Goal: Information Seeking & Learning: Understand process/instructions

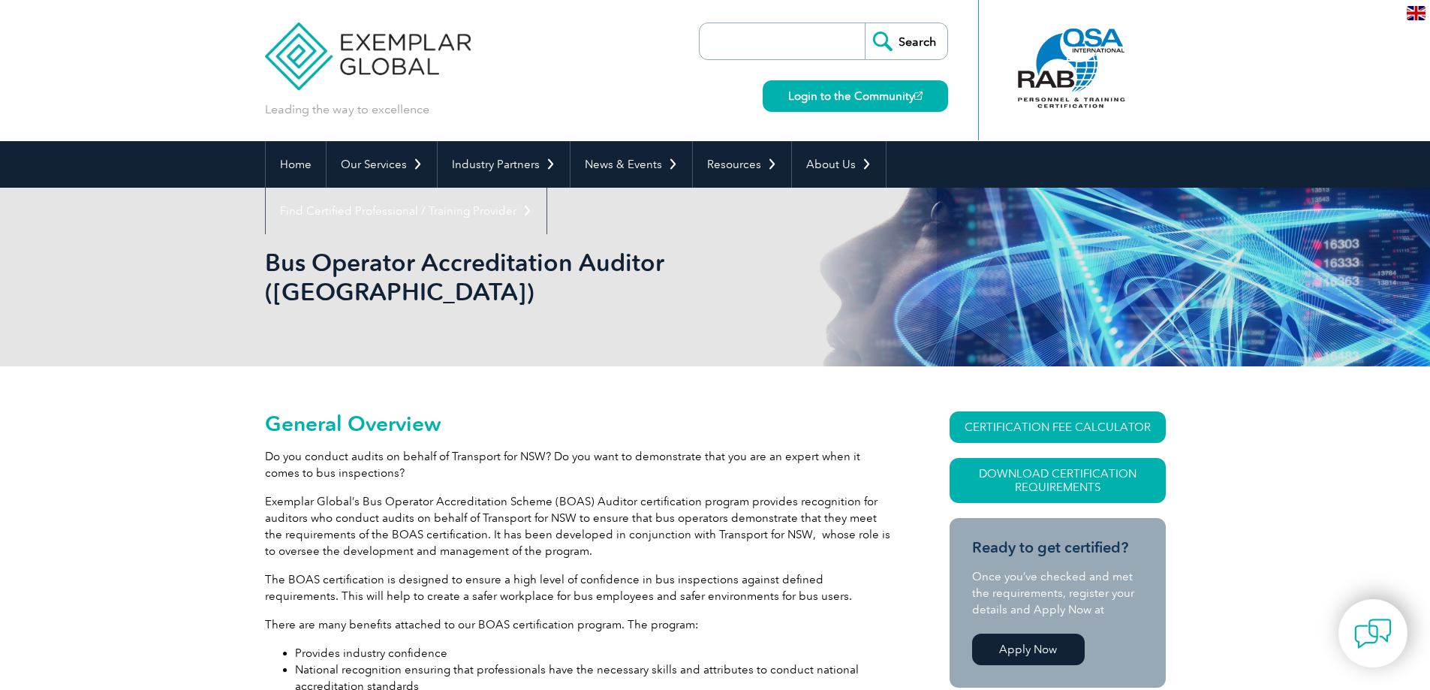
drag, startPoint x: 1083, startPoint y: 16, endPoint x: 1382, endPoint y: 628, distance: 681.0
click at [1382, 628] on img at bounding box center [1374, 634] width 38 height 38
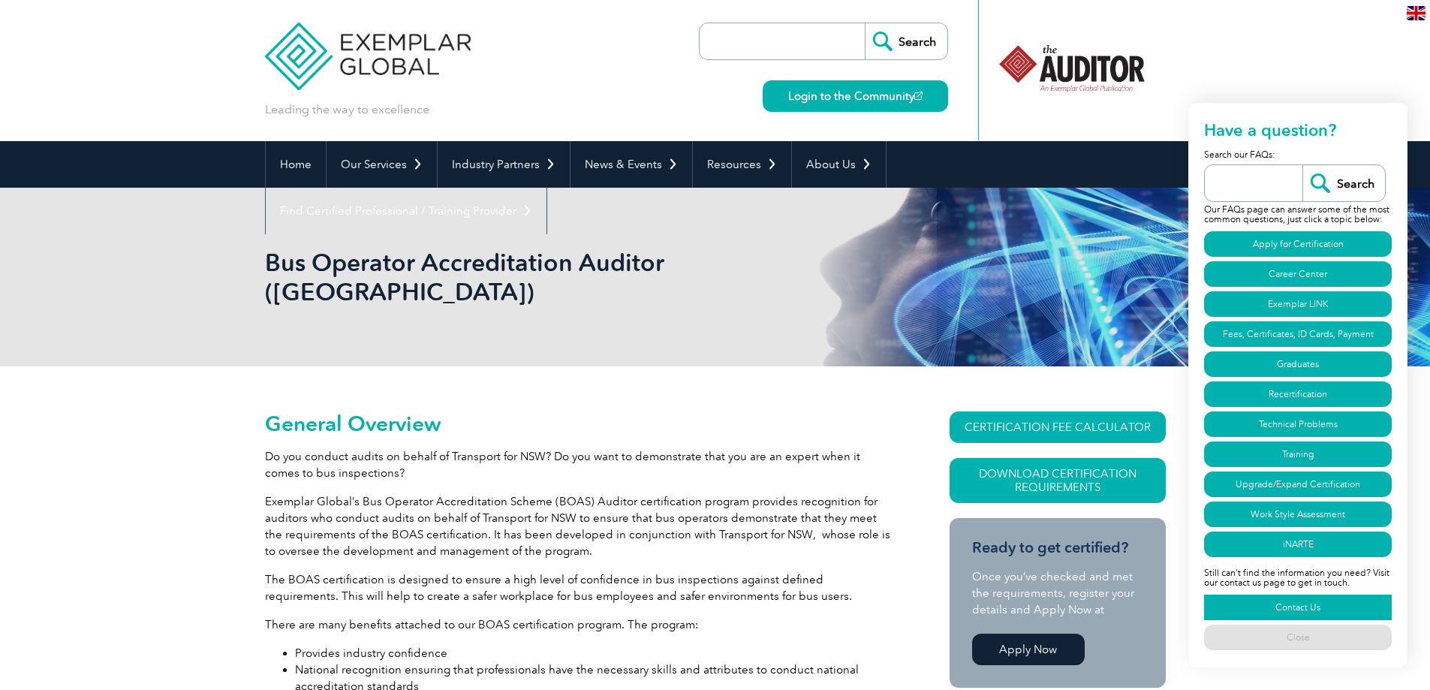
click at [1355, 604] on link "Contact Us" at bounding box center [1298, 608] width 188 height 26
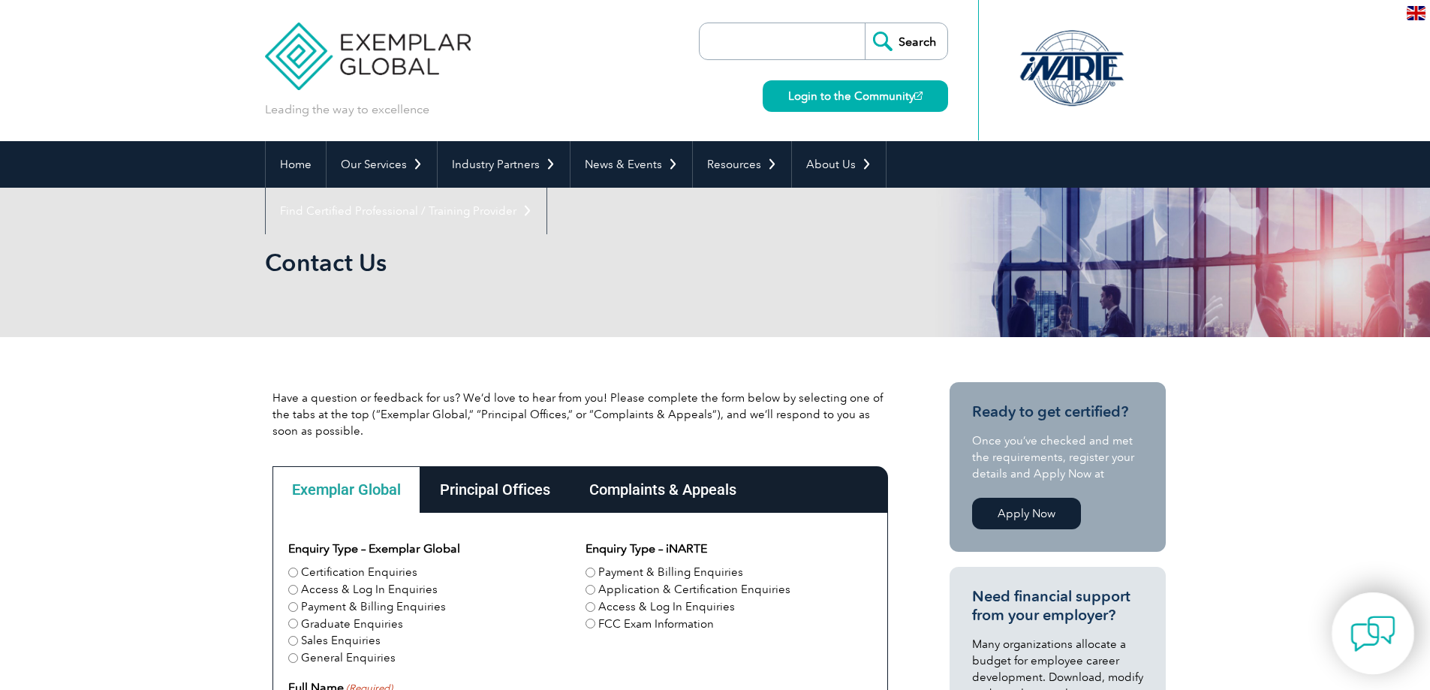
click at [1367, 647] on img at bounding box center [1373, 633] width 45 height 45
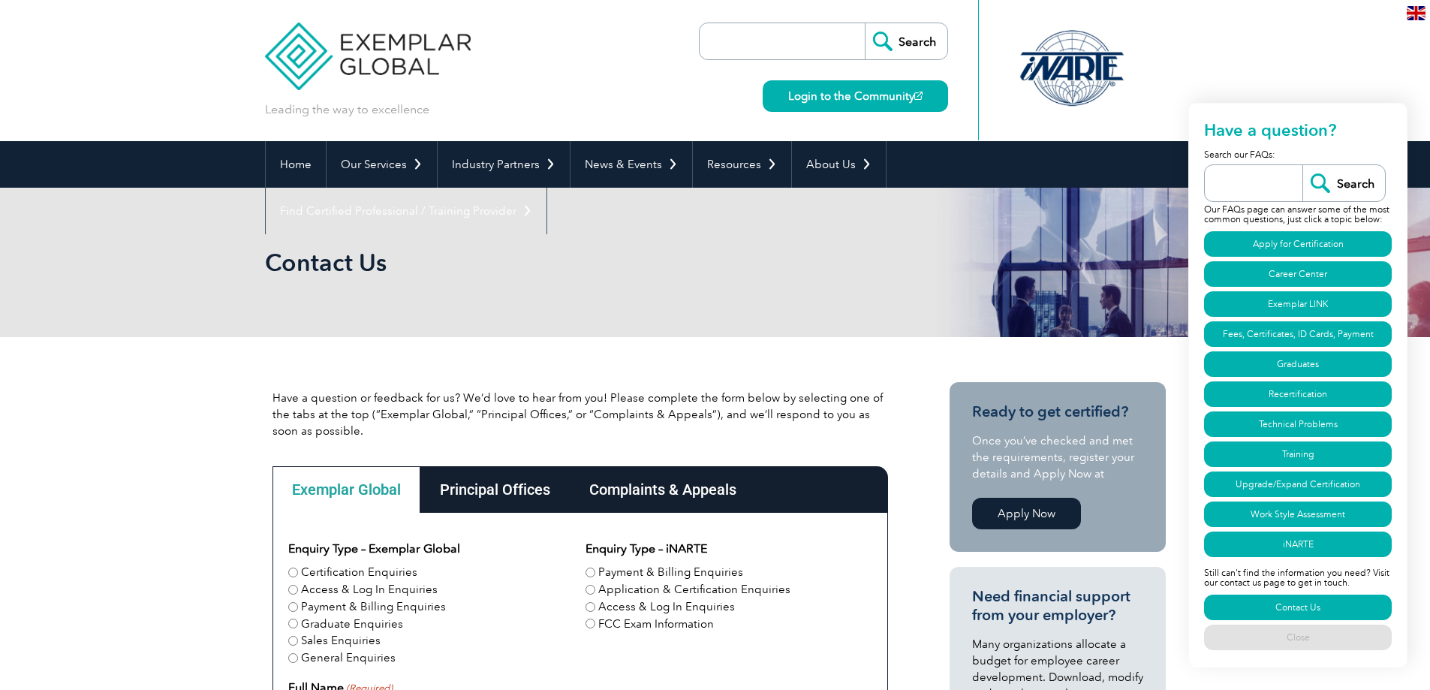
click at [1343, 242] on link "Apply for Certification" at bounding box center [1298, 244] width 188 height 26
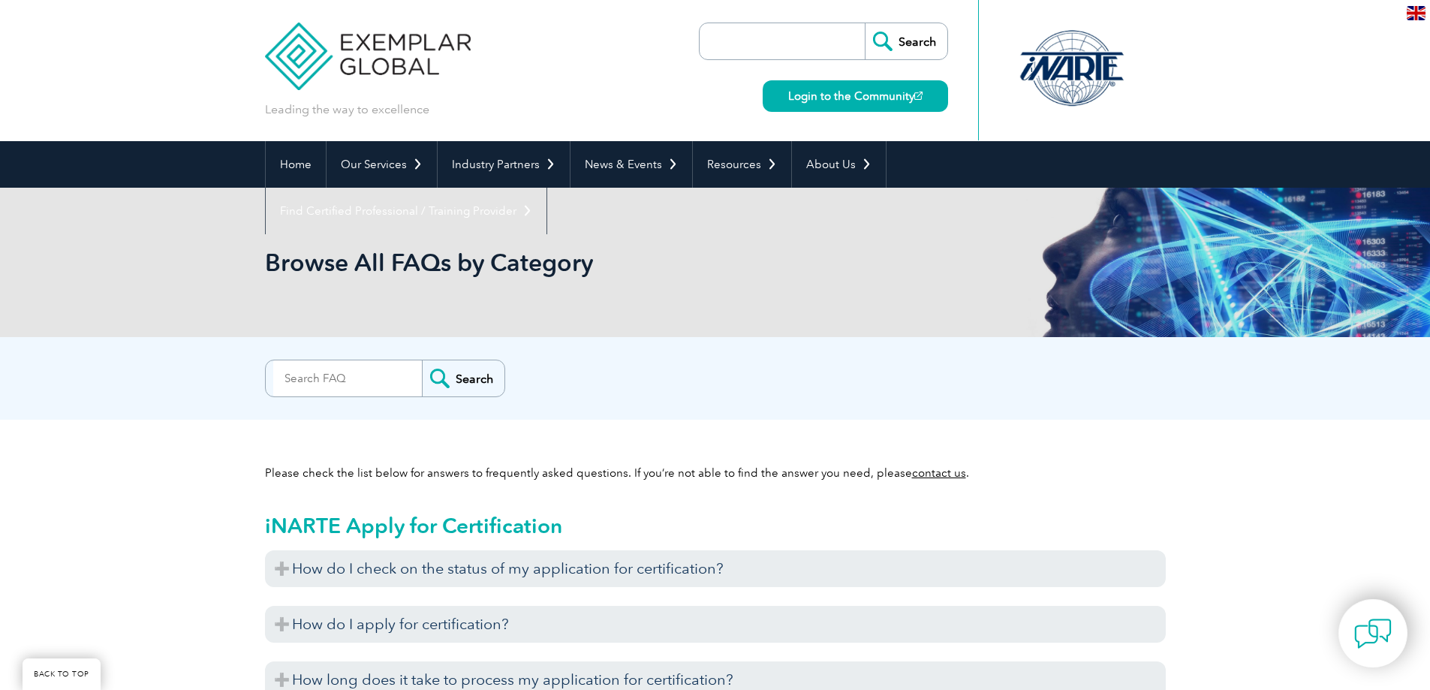
scroll to position [863, 0]
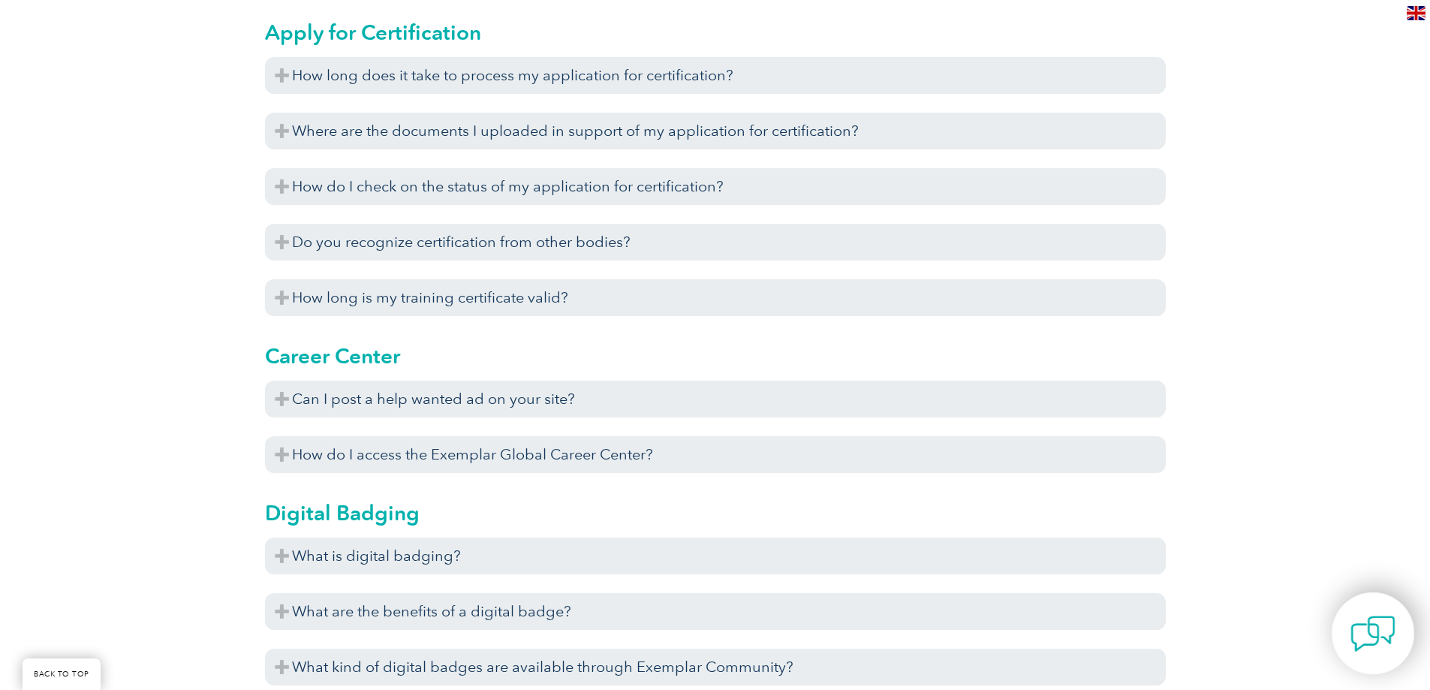
click at [1388, 638] on img at bounding box center [1373, 633] width 45 height 45
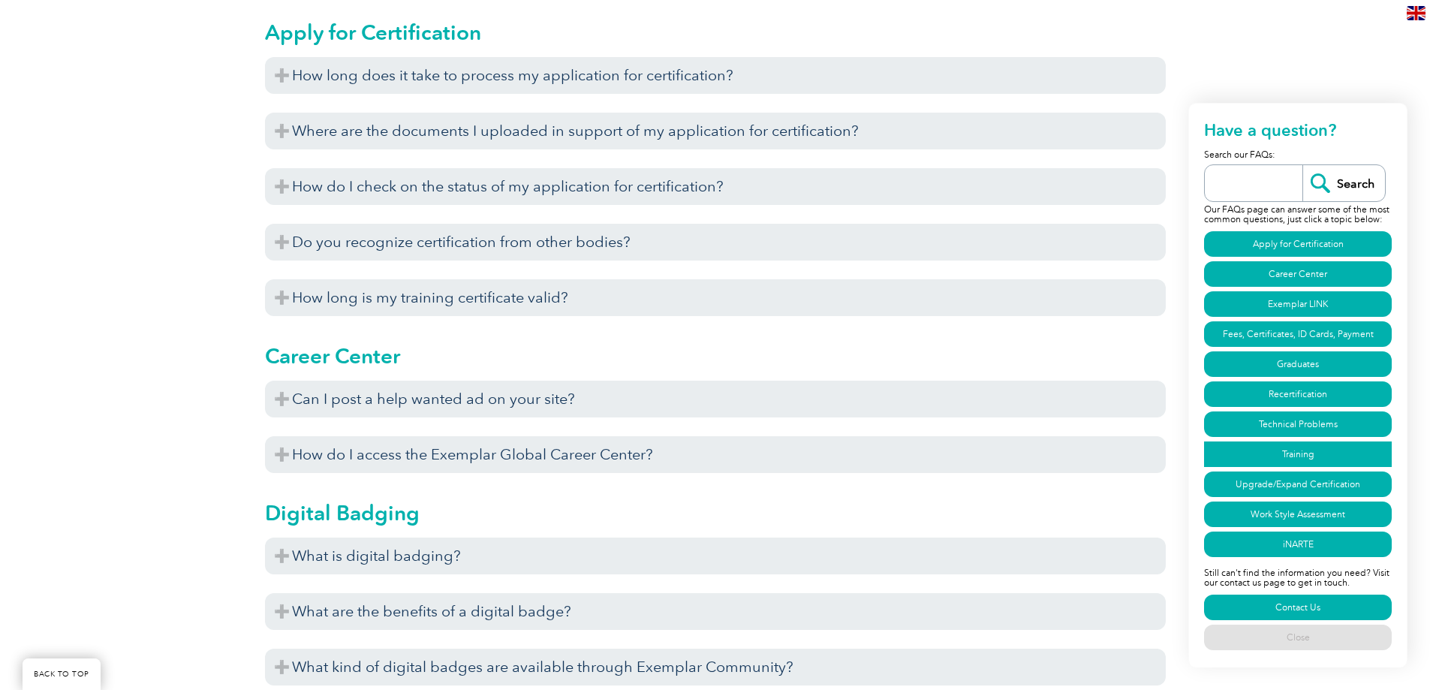
click at [1363, 460] on link "Training" at bounding box center [1298, 455] width 188 height 26
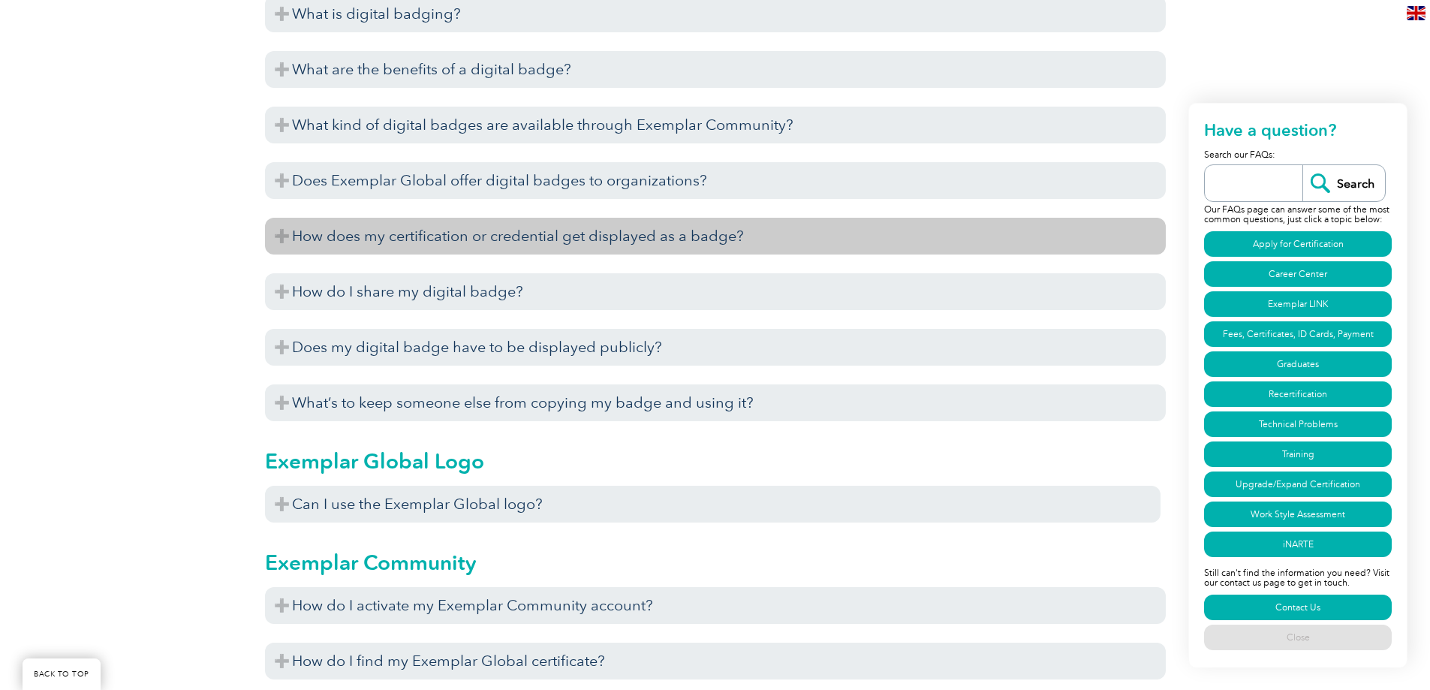
scroll to position [1373, 0]
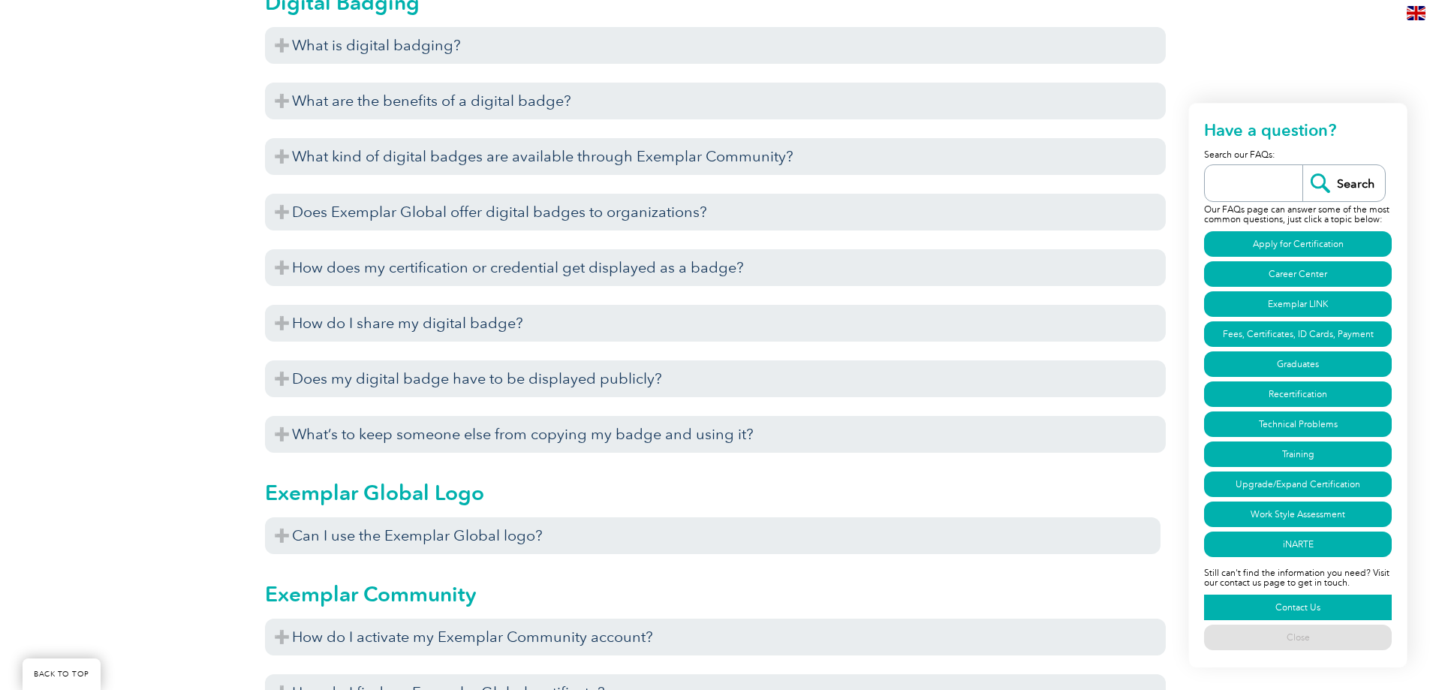
click at [1360, 613] on link "Contact Us" at bounding box center [1298, 608] width 188 height 26
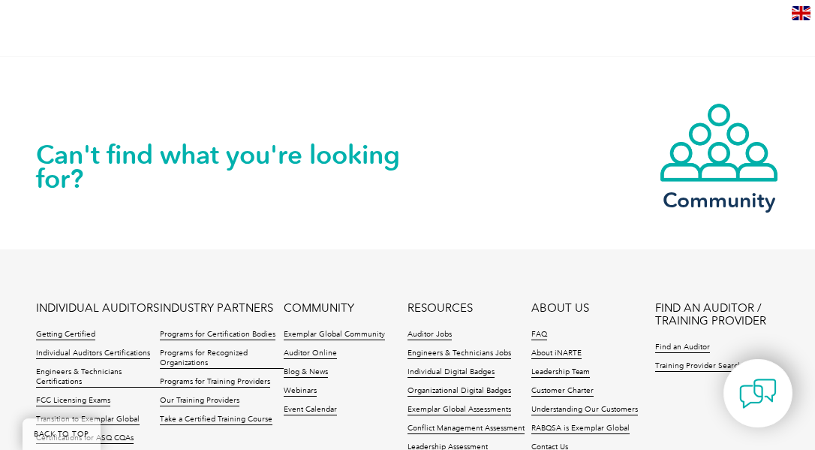
scroll to position [1628, 0]
